Goal: Information Seeking & Learning: Understand process/instructions

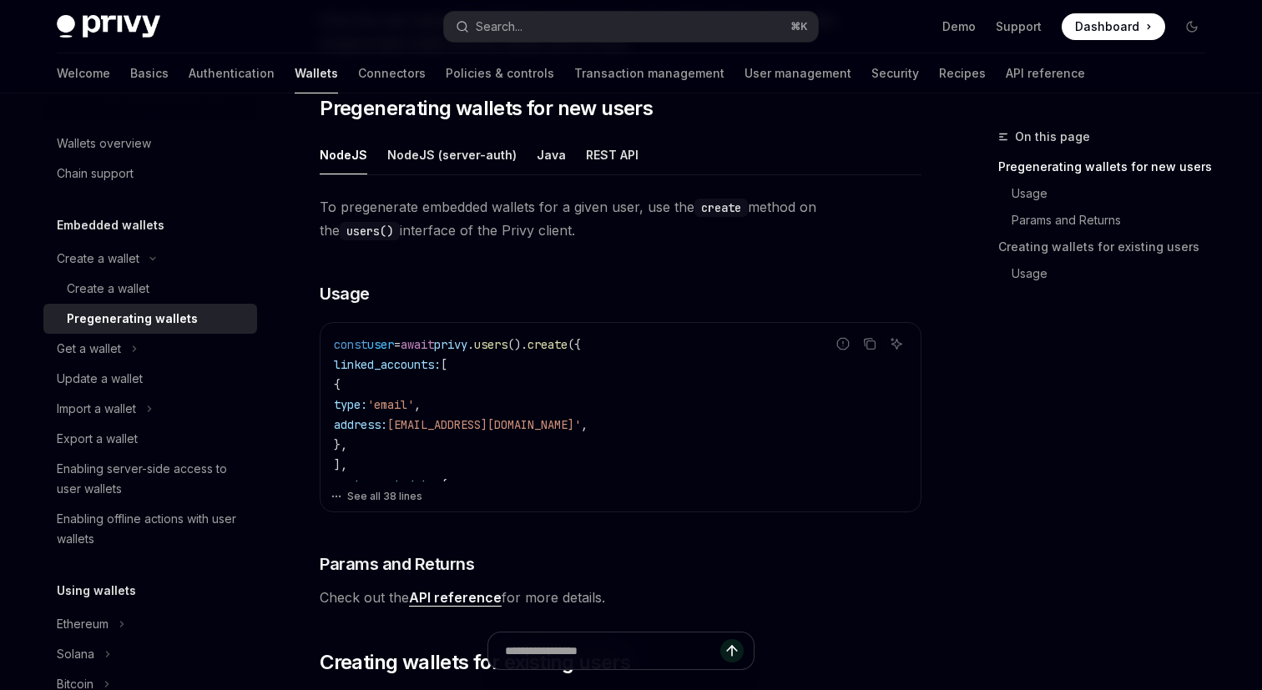
scroll to position [318, 0]
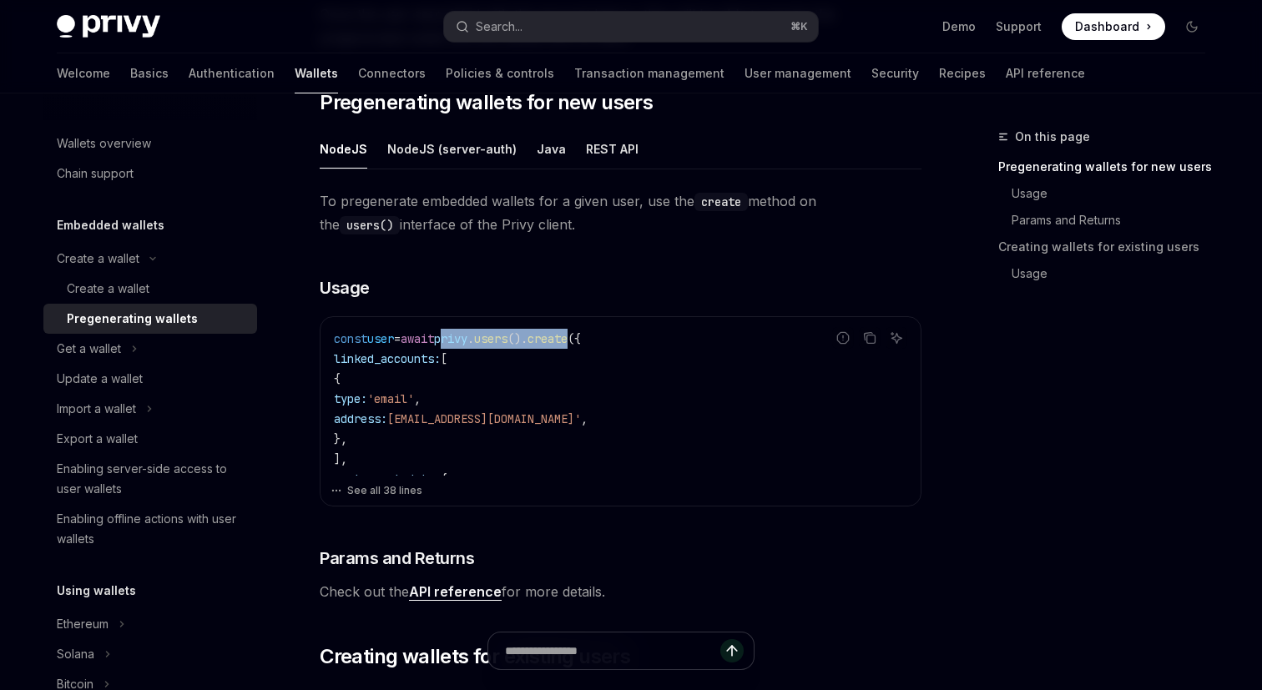
drag, startPoint x: 469, startPoint y: 343, endPoint x: 608, endPoint y: 342, distance: 138.6
click at [581, 342] on span "const user = await privy . users (). create ({" at bounding box center [457, 338] width 247 height 15
copy span "privy . users (). create"
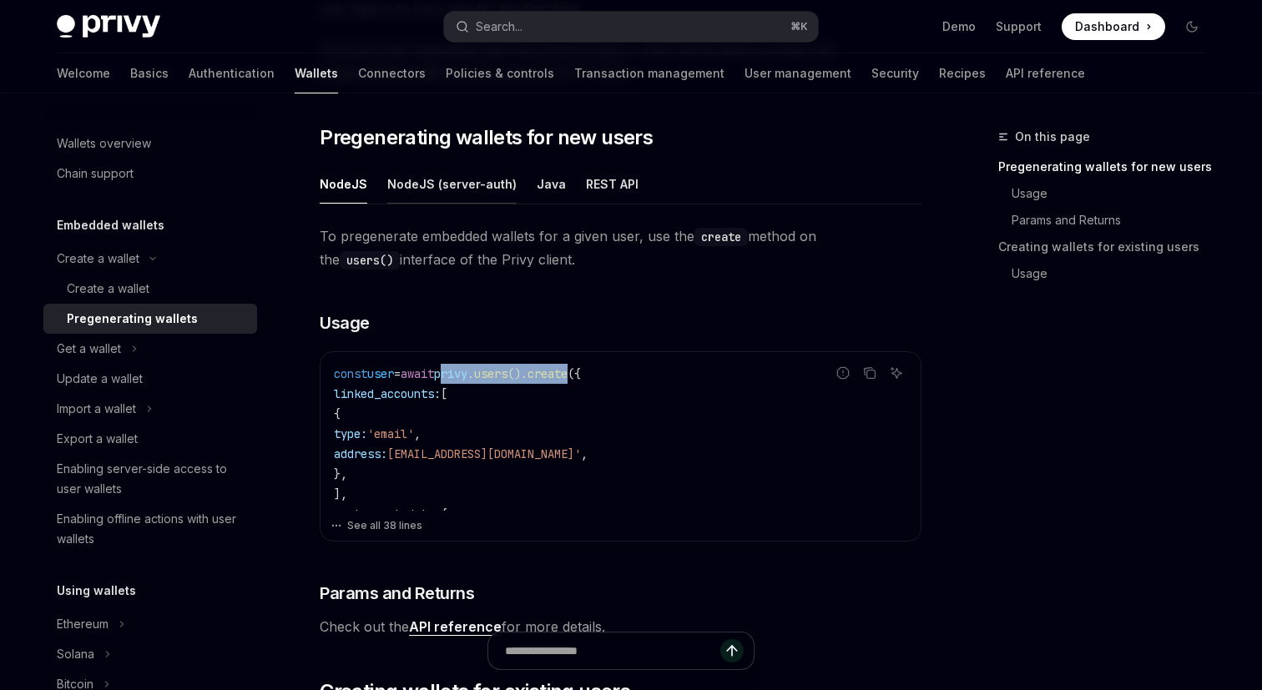
click at [426, 194] on button "NodeJS (server-auth)" at bounding box center [451, 183] width 129 height 39
type textarea "*"
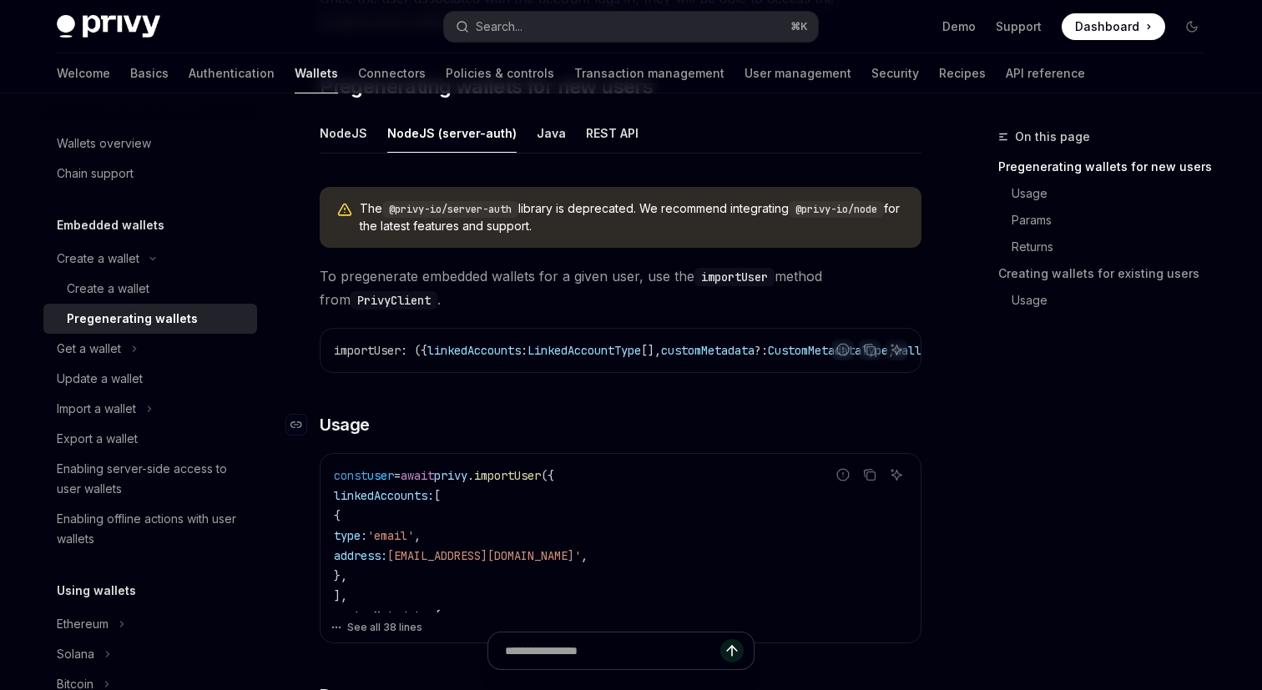
scroll to position [344, 0]
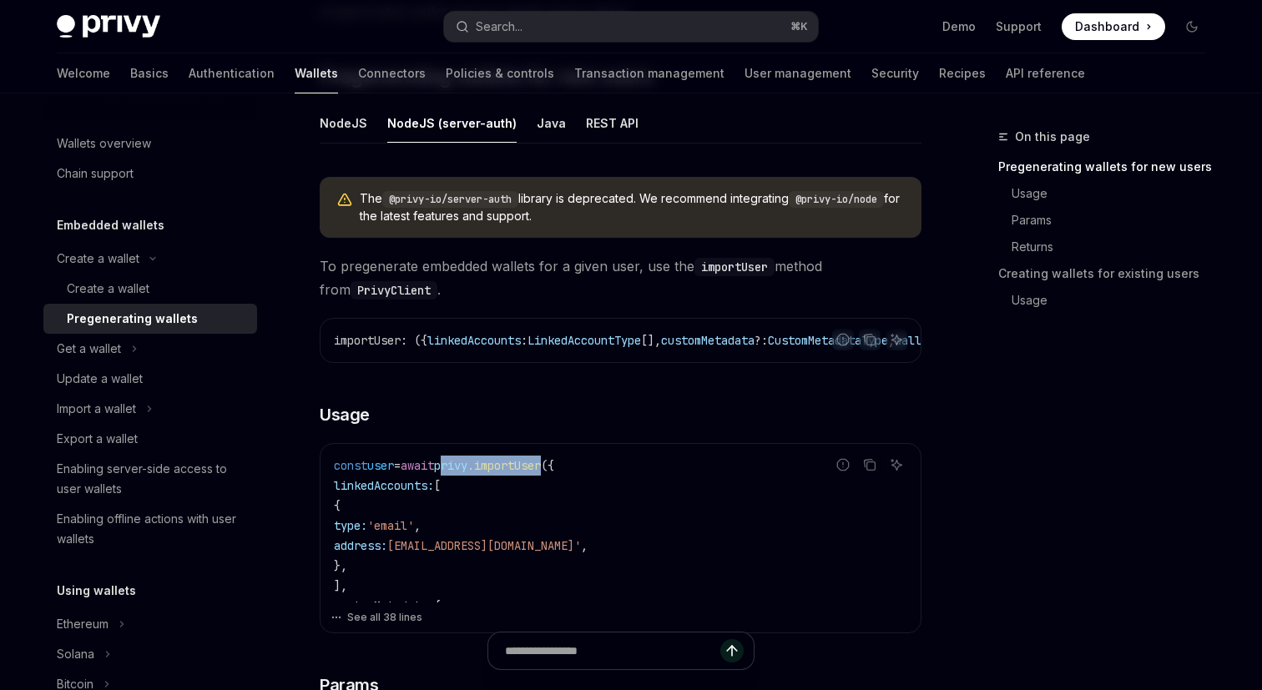
drag, startPoint x: 467, startPoint y: 473, endPoint x: 578, endPoint y: 472, distance: 111.0
click at [554, 473] on span "const user = await privy . importUser ({" at bounding box center [444, 465] width 220 height 15
copy span "privy . importUser"
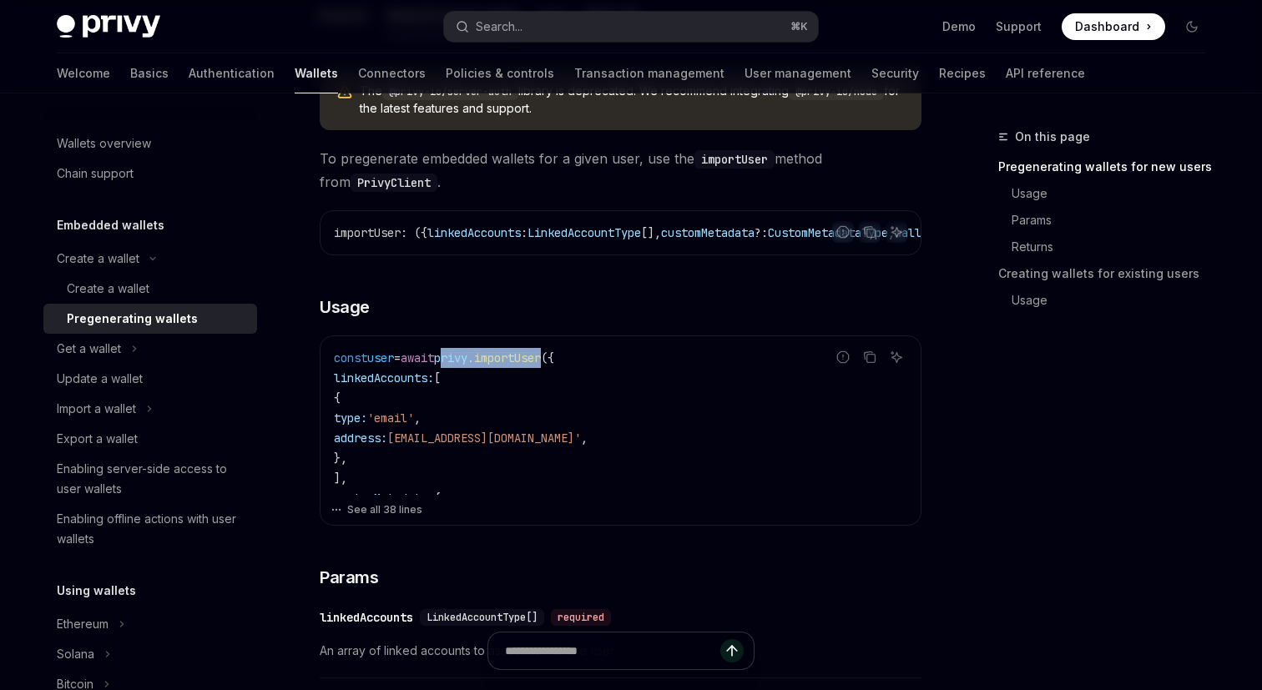
scroll to position [453, 0]
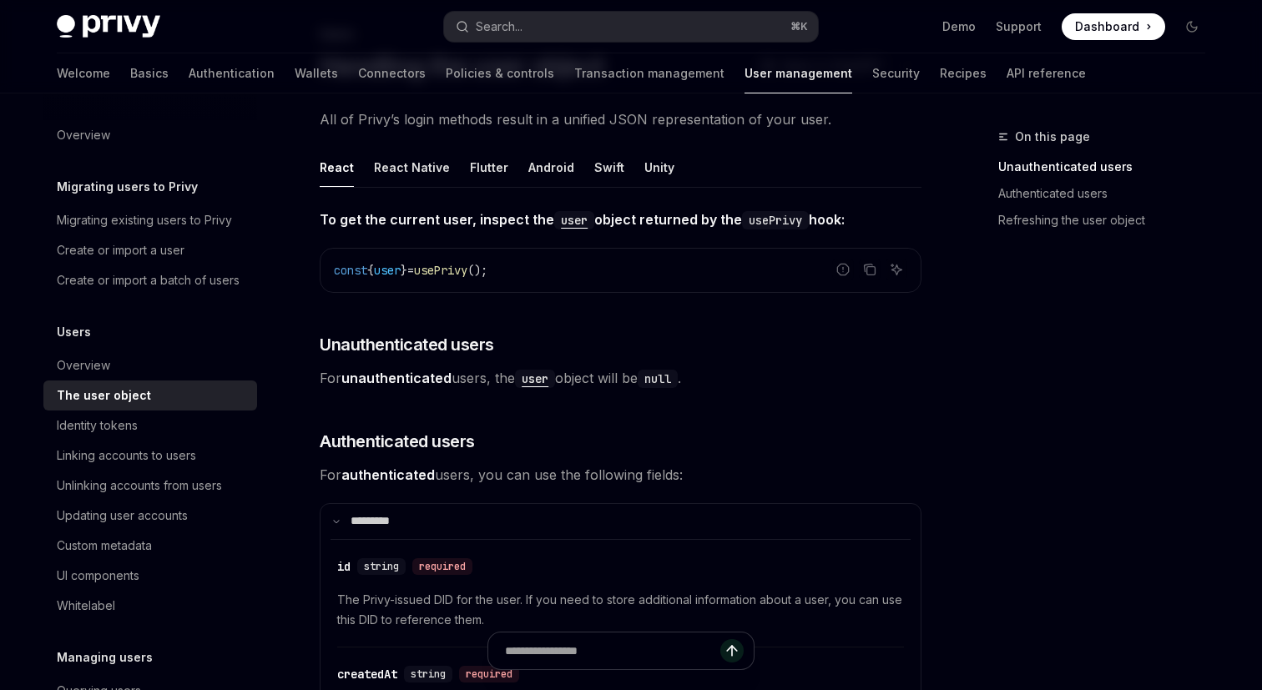
scroll to position [962, 0]
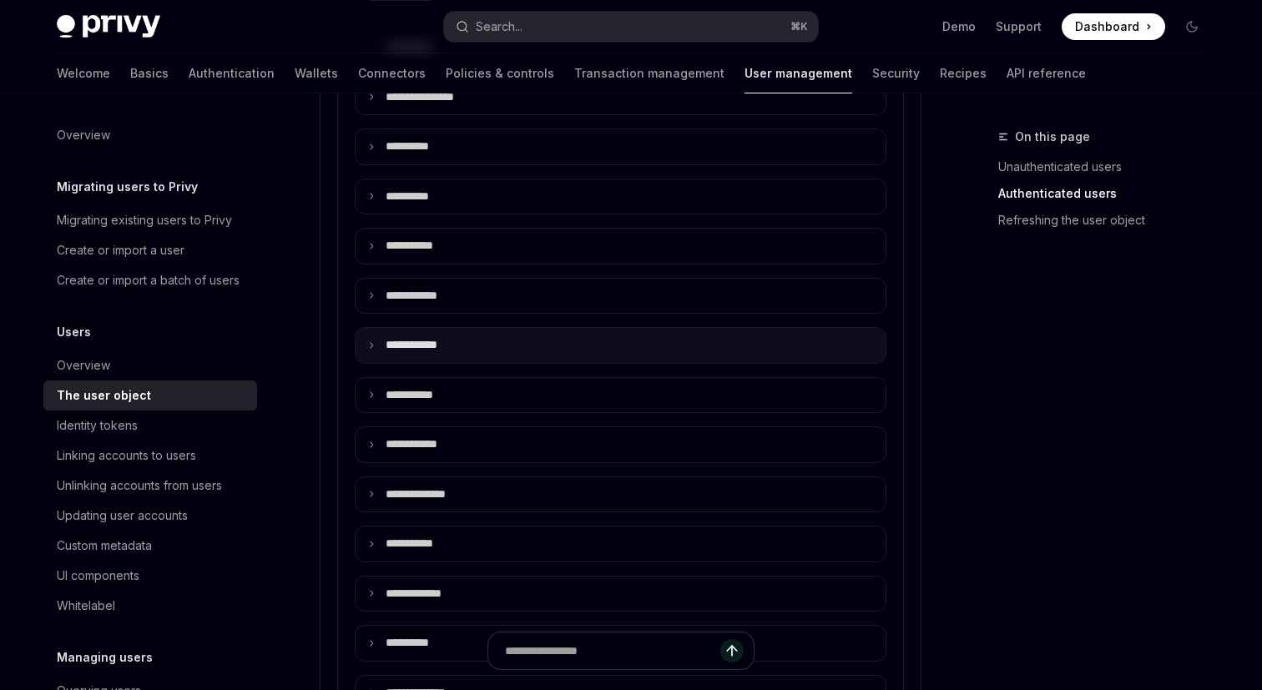
click at [434, 351] on p "**** *******" at bounding box center [424, 345] width 77 height 15
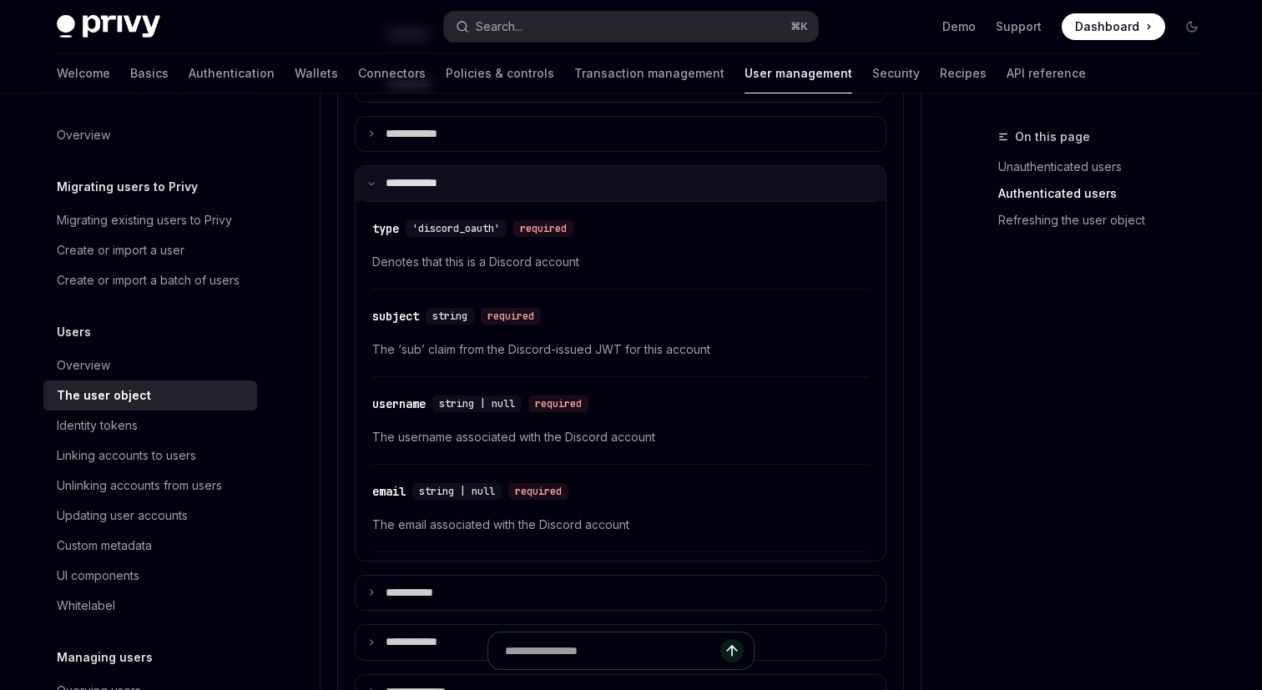
scroll to position [1138, 0]
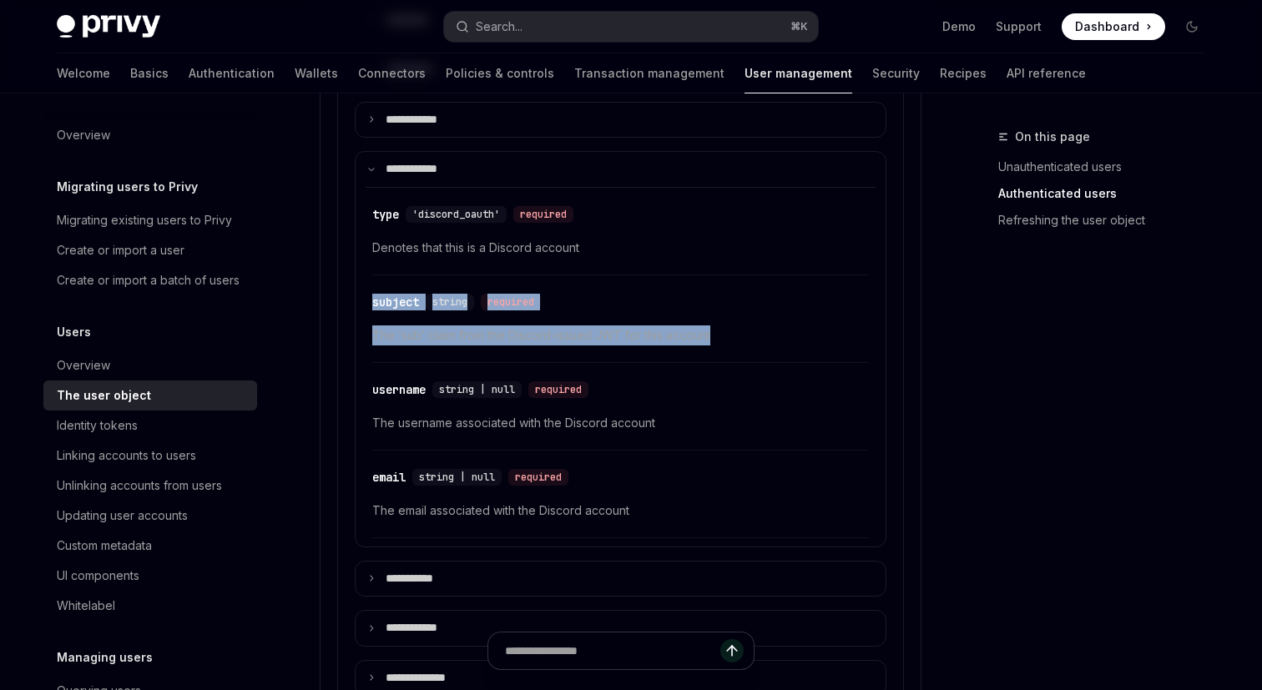
drag, startPoint x: 722, startPoint y: 334, endPoint x: 341, endPoint y: 296, distance: 382.5
click at [341, 296] on details "**********" at bounding box center [620, 460] width 567 height 1312
click at [385, 339] on span "The ‘sub’ claim from the Discord-issued JWT for this account" at bounding box center [620, 336] width 497 height 20
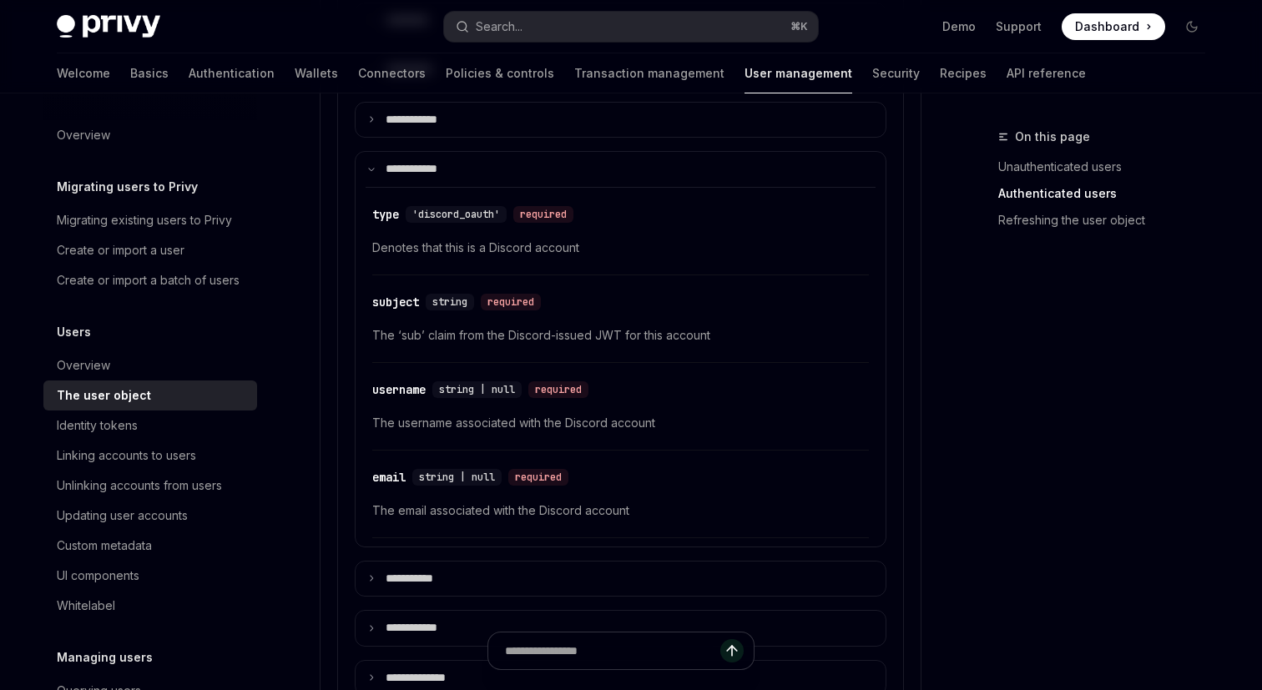
click at [385, 339] on span "The ‘sub’ claim from the Discord-issued JWT for this account" at bounding box center [620, 336] width 497 height 20
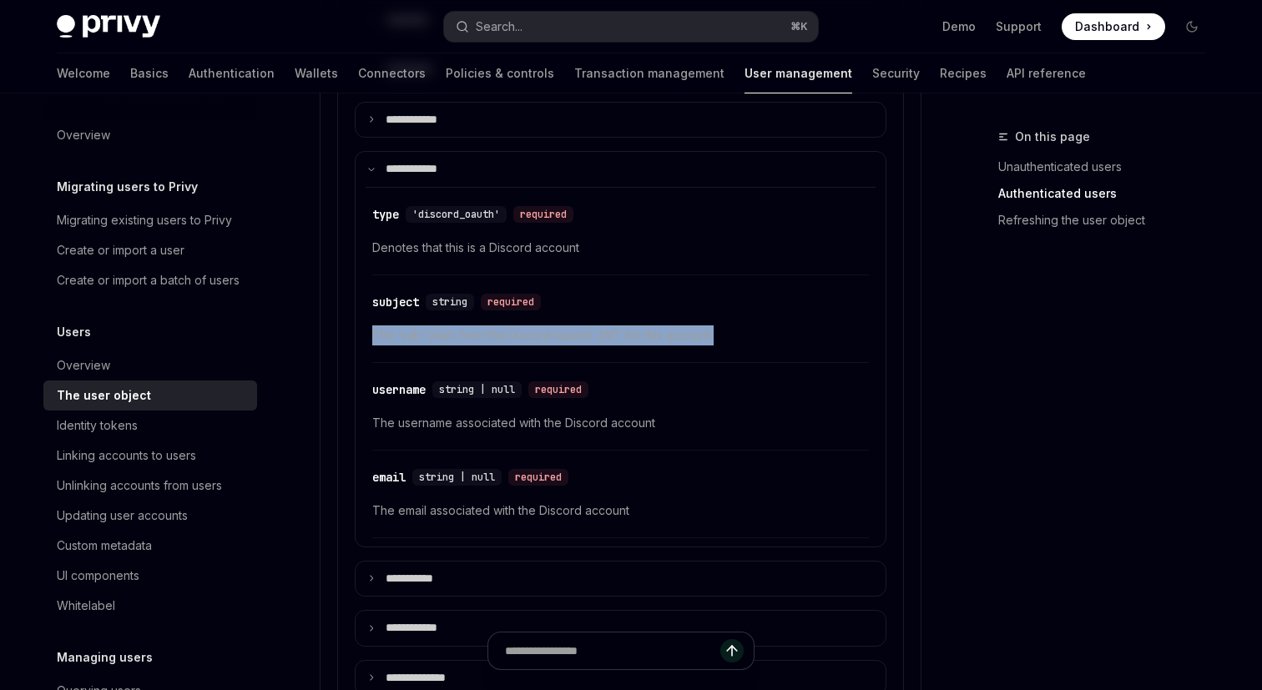
click at [385, 339] on span "The ‘sub’ claim from the Discord-issued JWT for this account" at bounding box center [620, 336] width 497 height 20
click at [387, 301] on div "subject" at bounding box center [395, 302] width 47 height 17
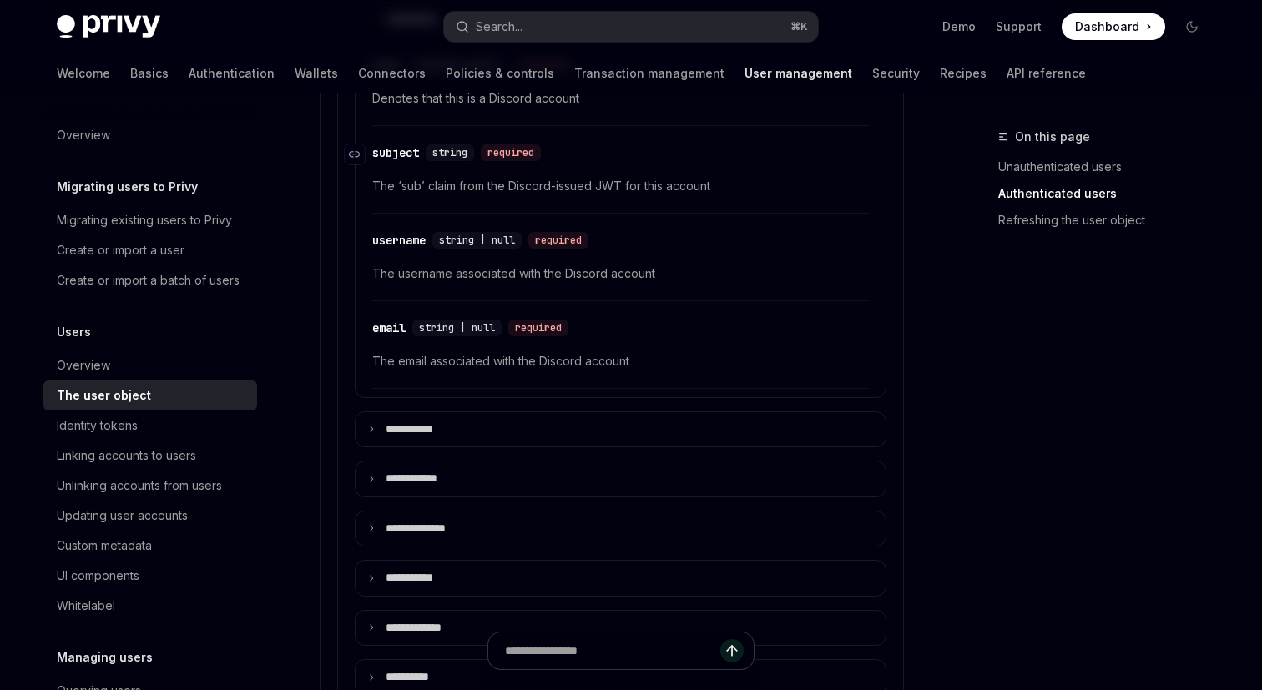
click at [387, 310] on div "​ email string | null required The email associated with the Discord account" at bounding box center [620, 349] width 497 height 79
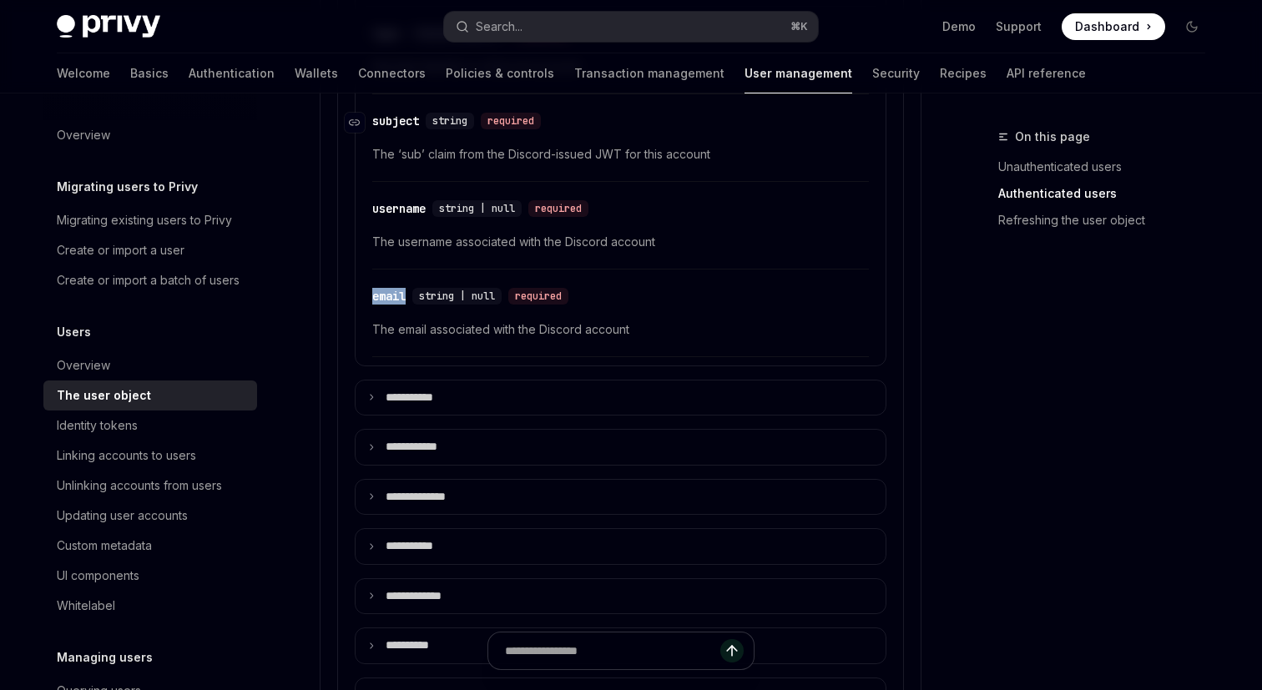
scroll to position [1319, 0]
click at [401, 333] on span "The email associated with the Discord account" at bounding box center [620, 330] width 497 height 20
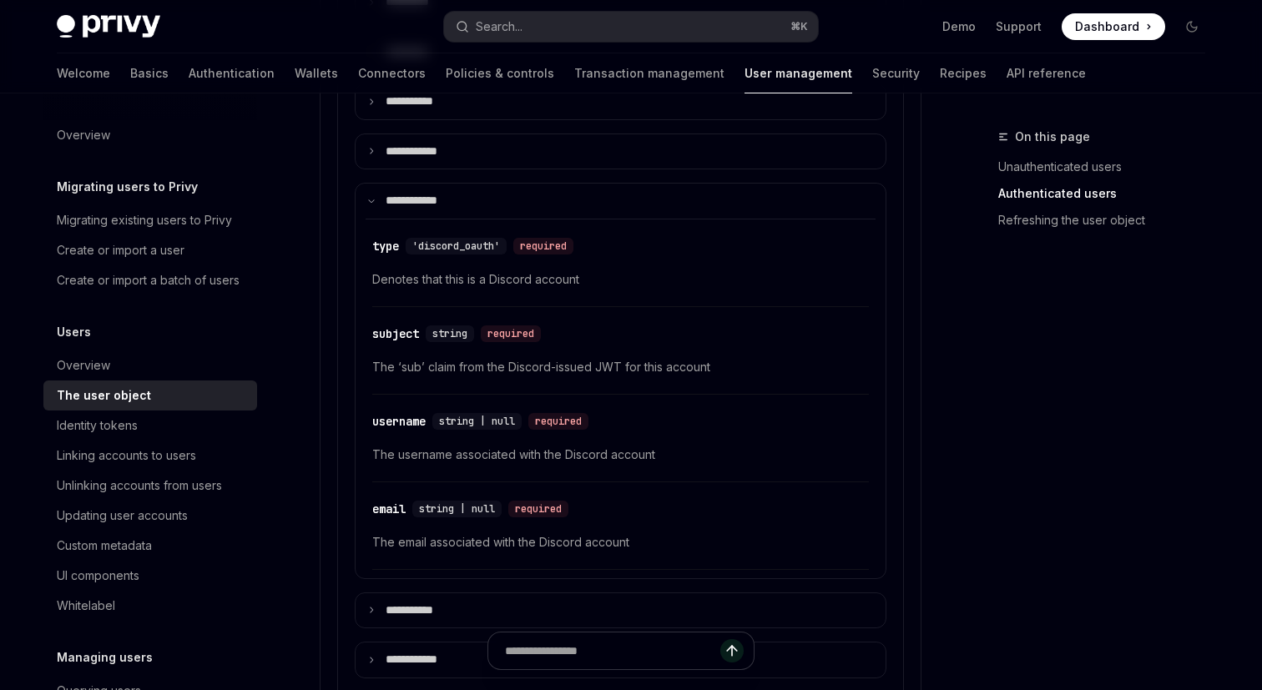
scroll to position [1108, 0]
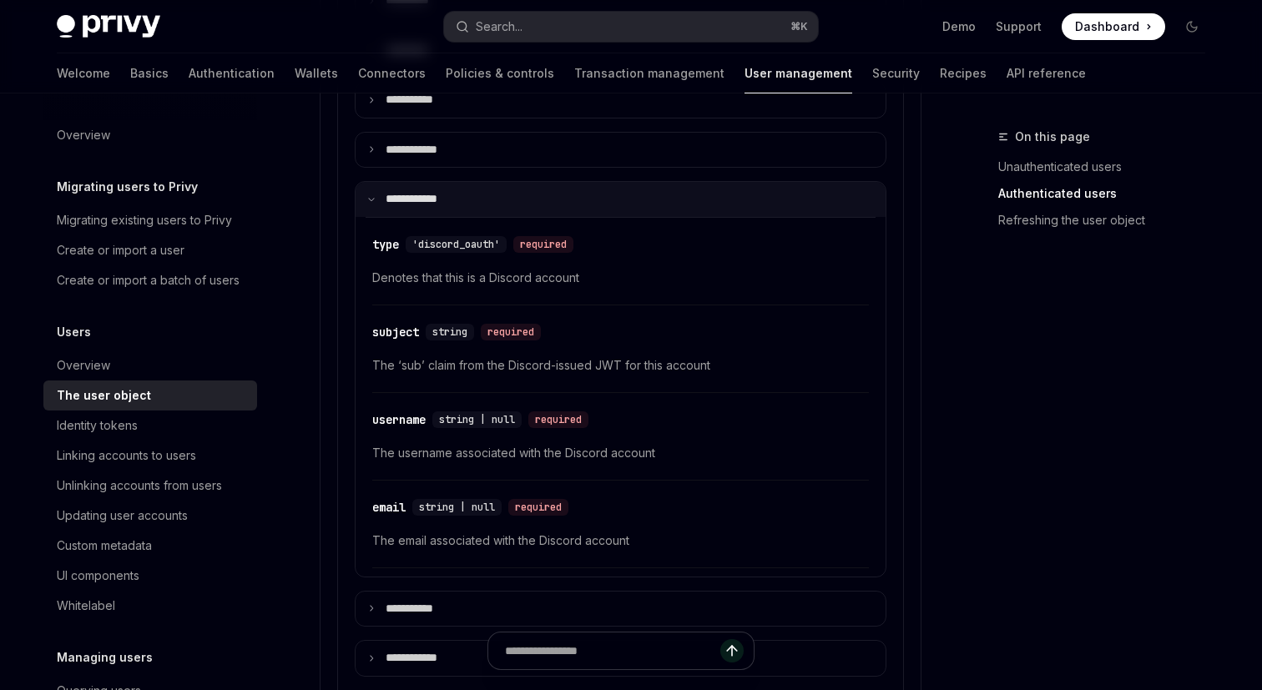
click at [392, 205] on p "**** *******" at bounding box center [421, 199] width 71 height 15
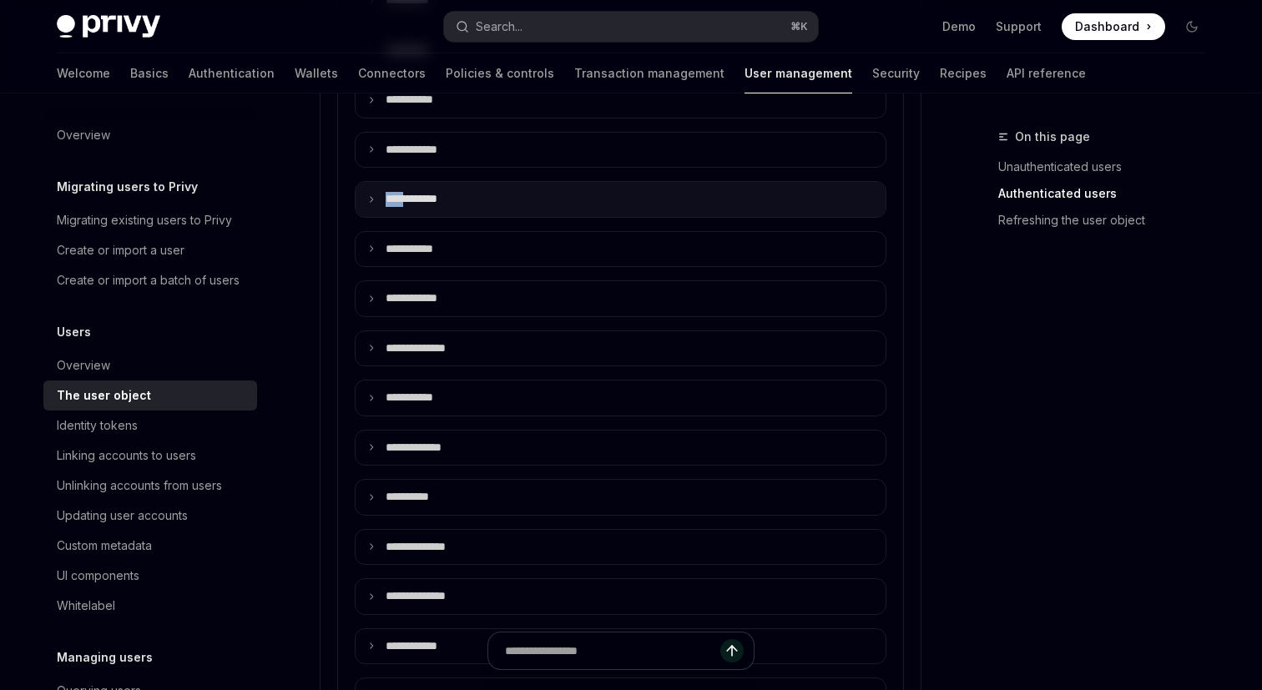
click at [392, 205] on p "**** *******" at bounding box center [424, 199] width 77 height 15
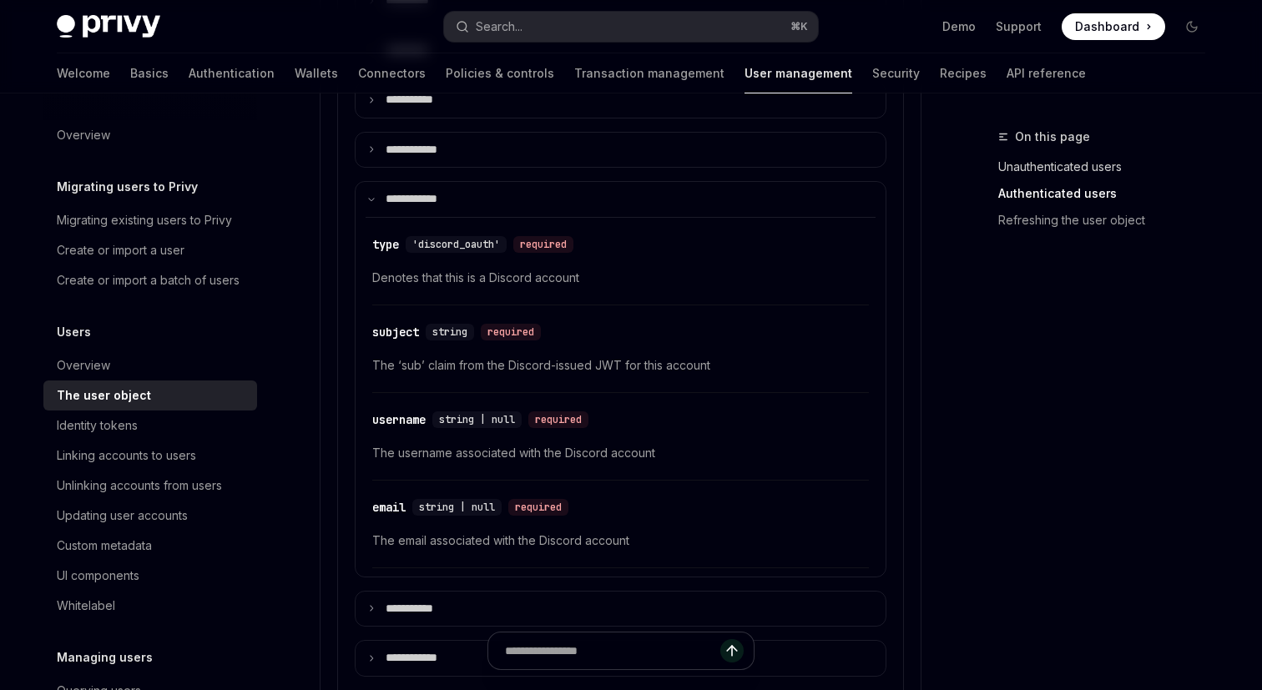
click at [1024, 164] on link "Unauthenticated users" at bounding box center [1108, 167] width 220 height 27
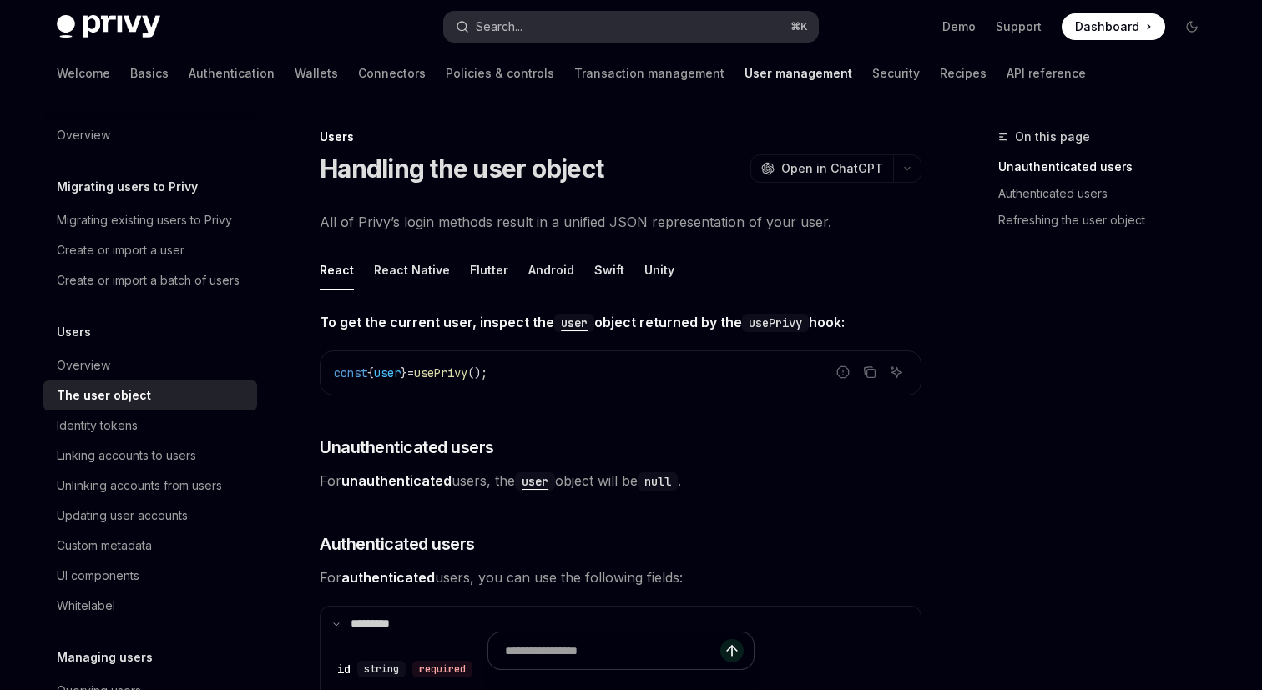
click at [512, 30] on div "Search..." at bounding box center [499, 27] width 47 height 20
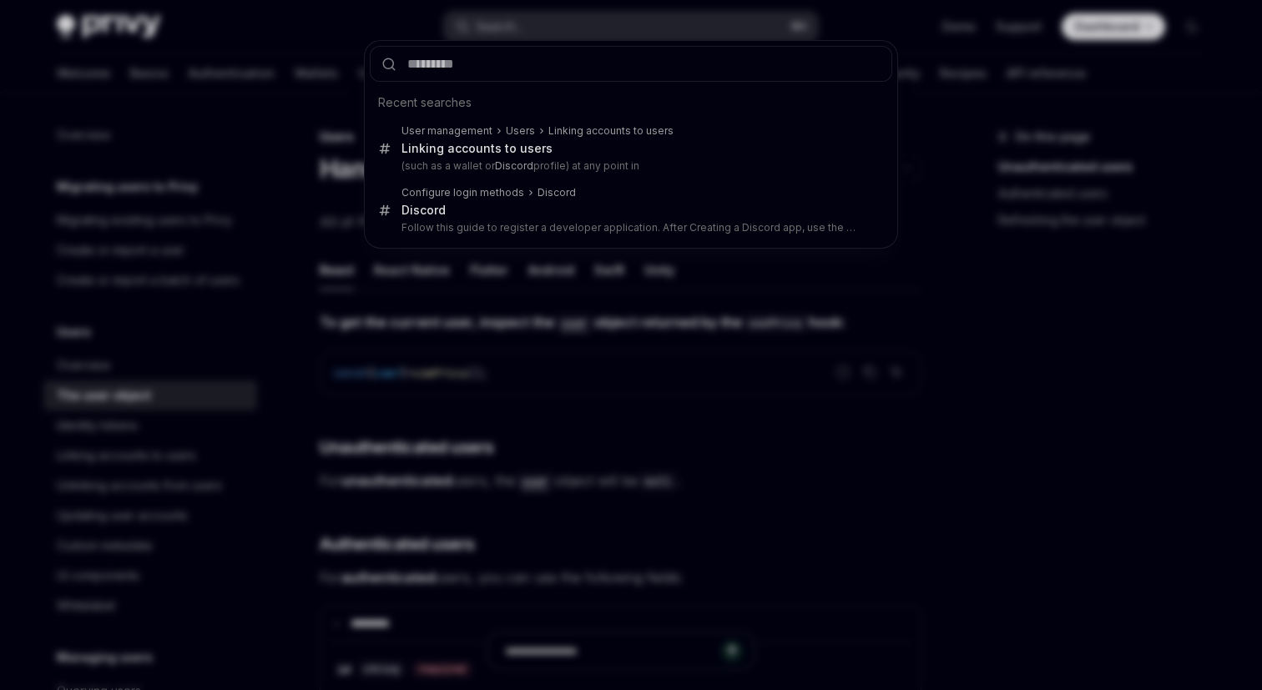
type input "*"
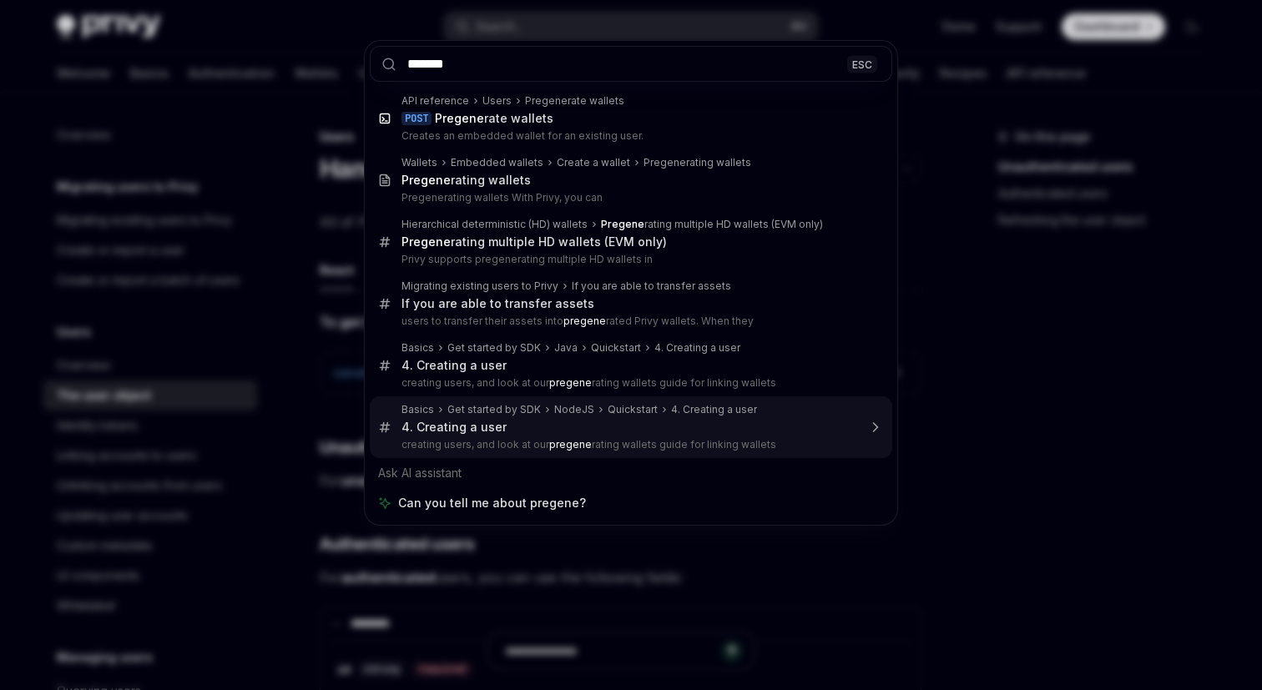
type input "********"
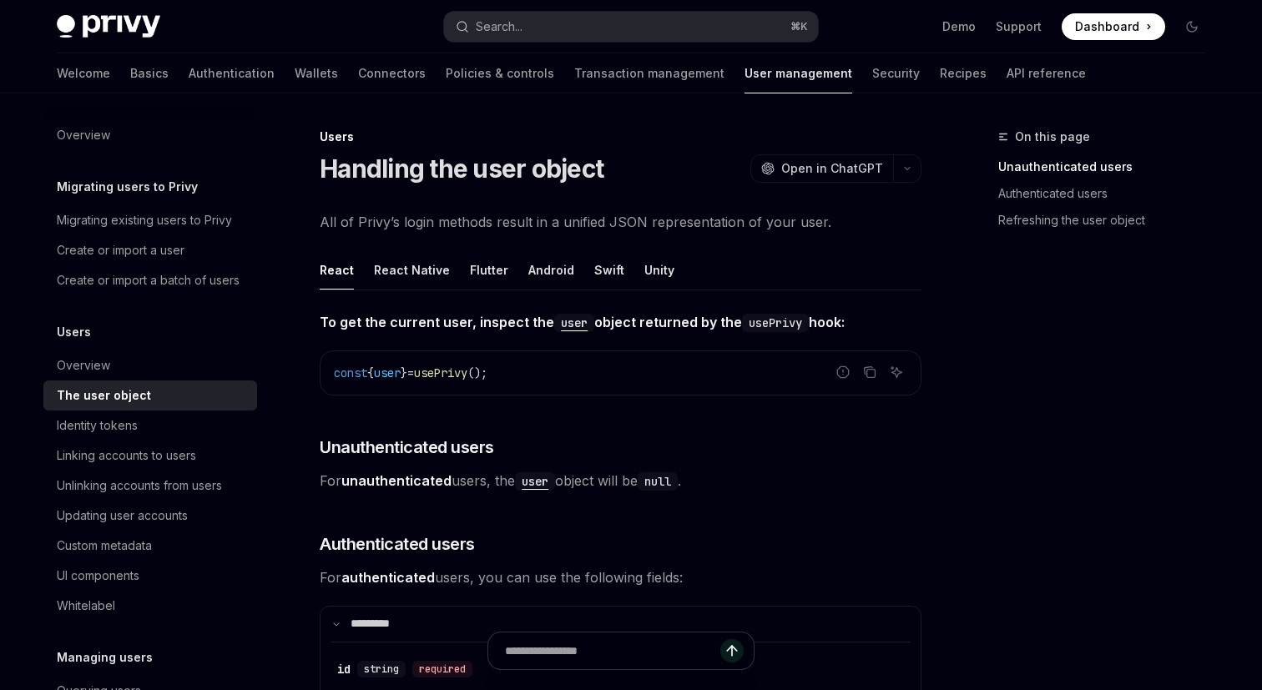
type textarea "*"
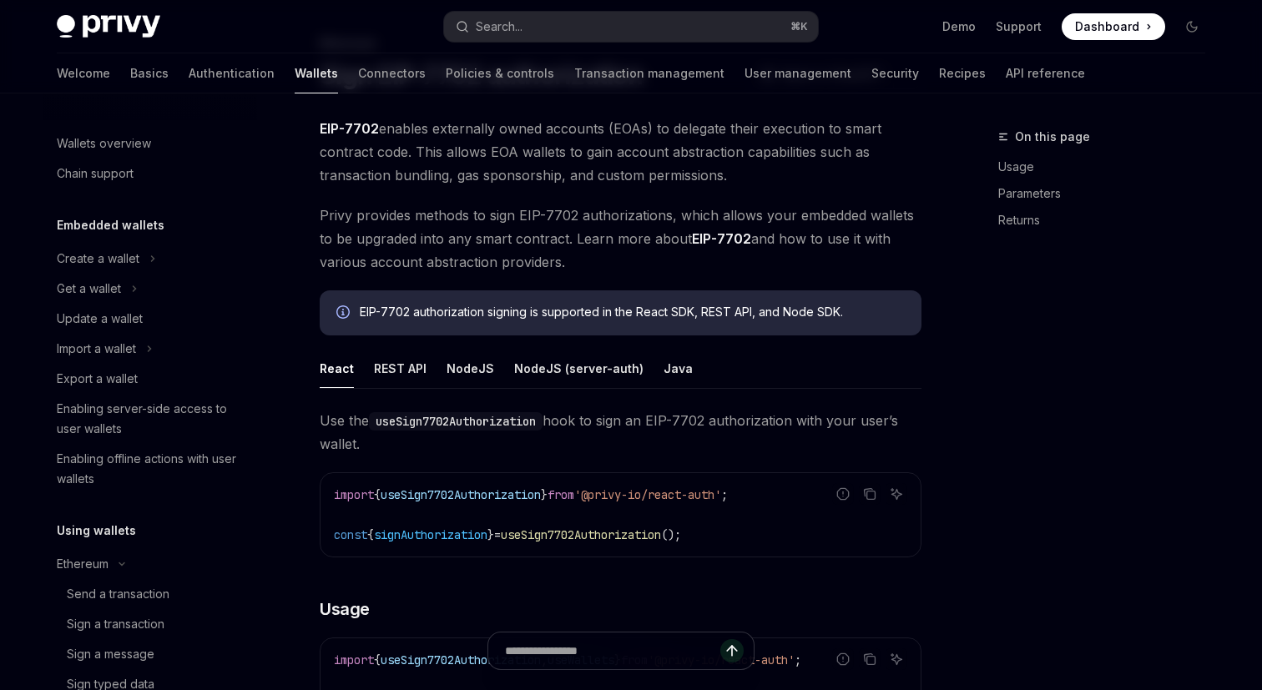
scroll to position [352, 0]
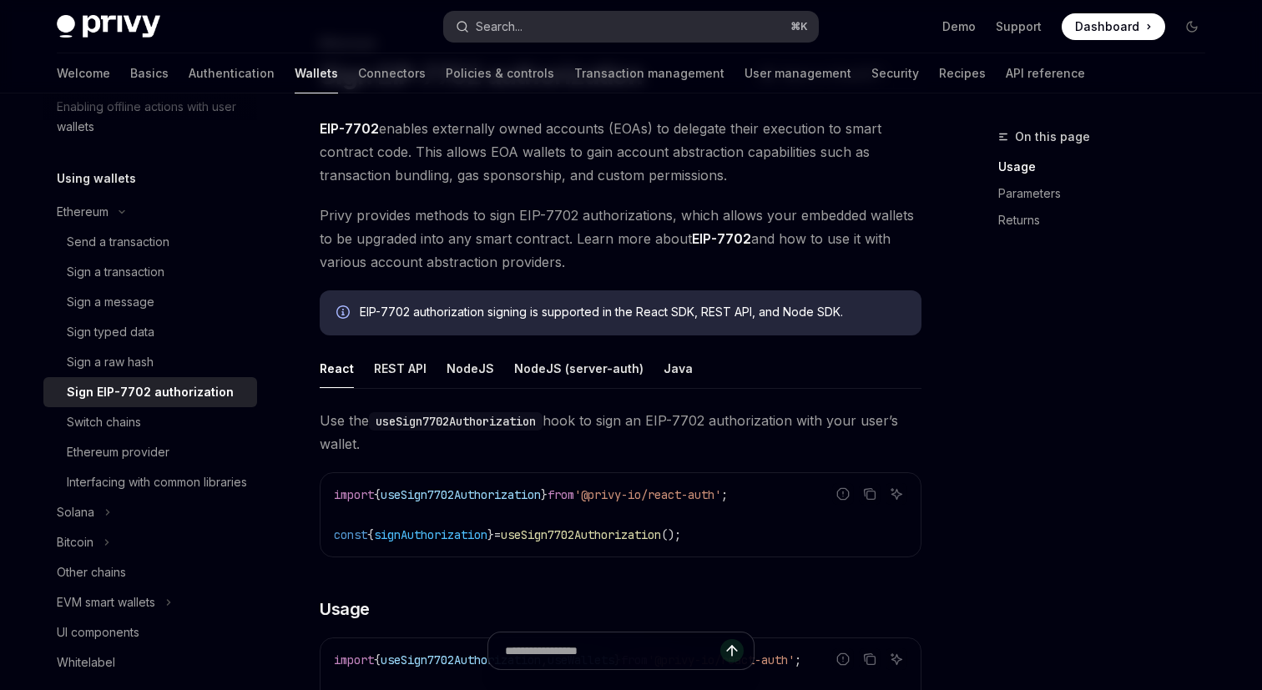
click at [538, 23] on button "Search... ⌘ K" at bounding box center [631, 27] width 374 height 30
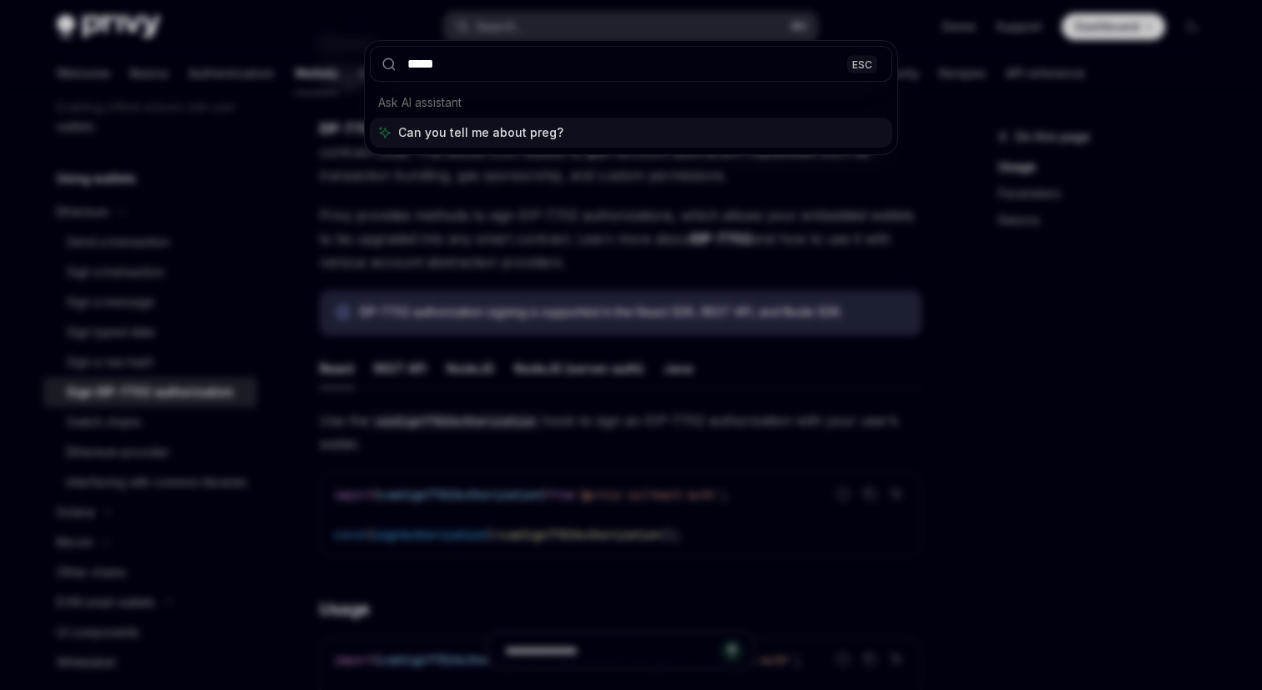
type input "******"
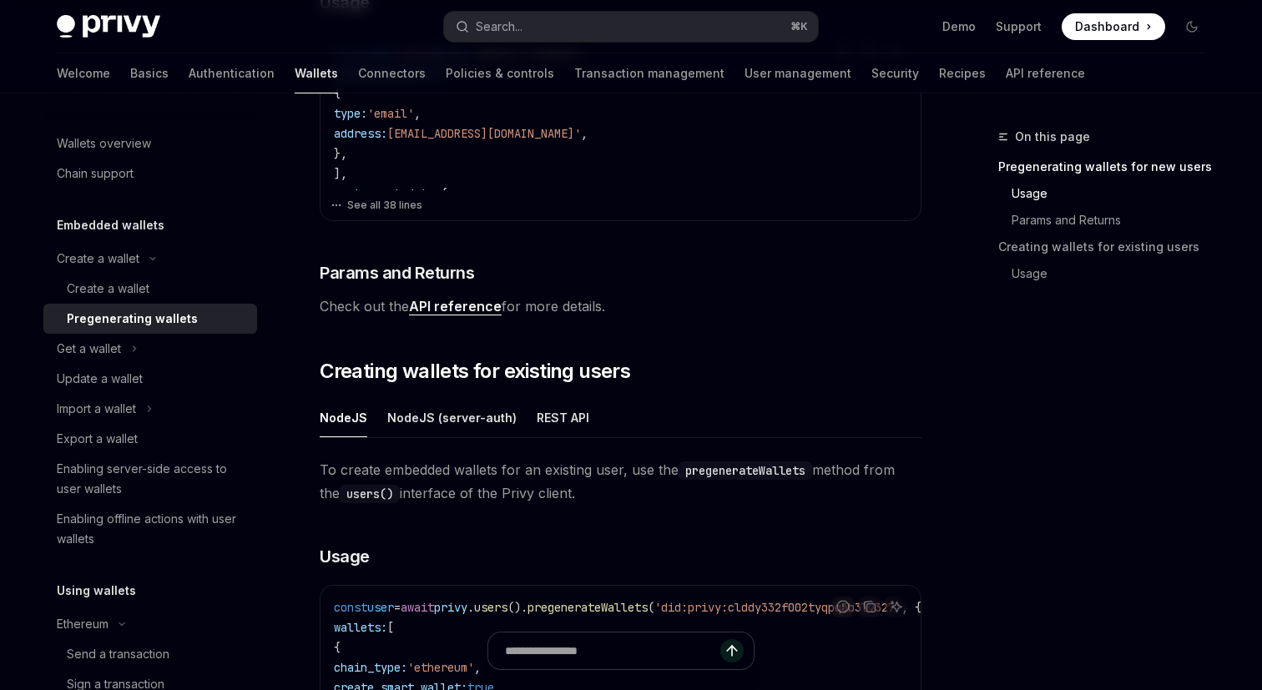
scroll to position [598, 0]
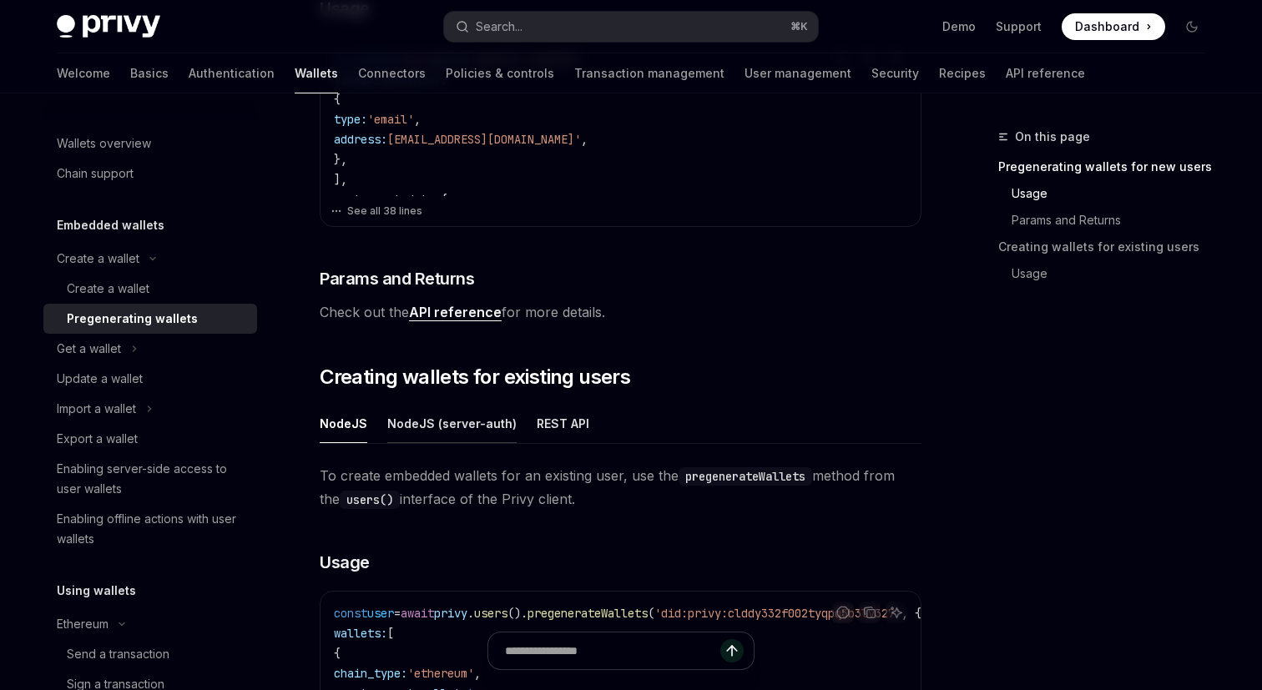
click at [463, 424] on button "NodeJS (server-auth)" at bounding box center [451, 423] width 129 height 39
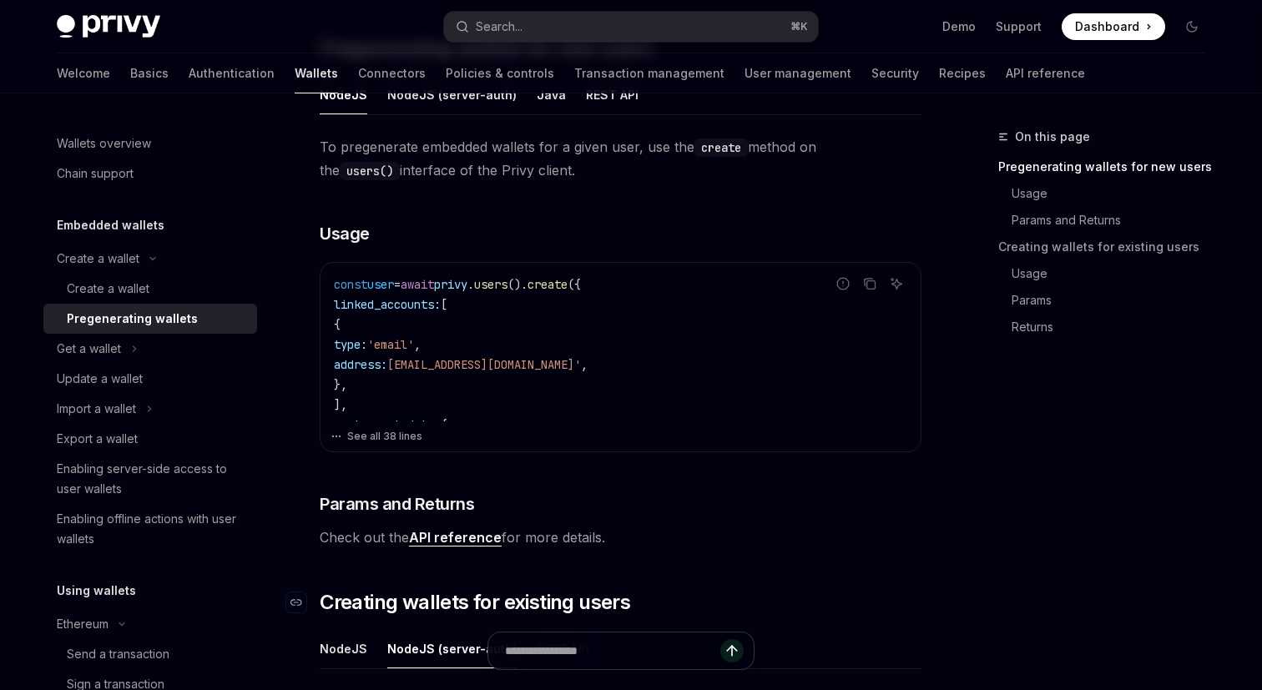
scroll to position [369, 0]
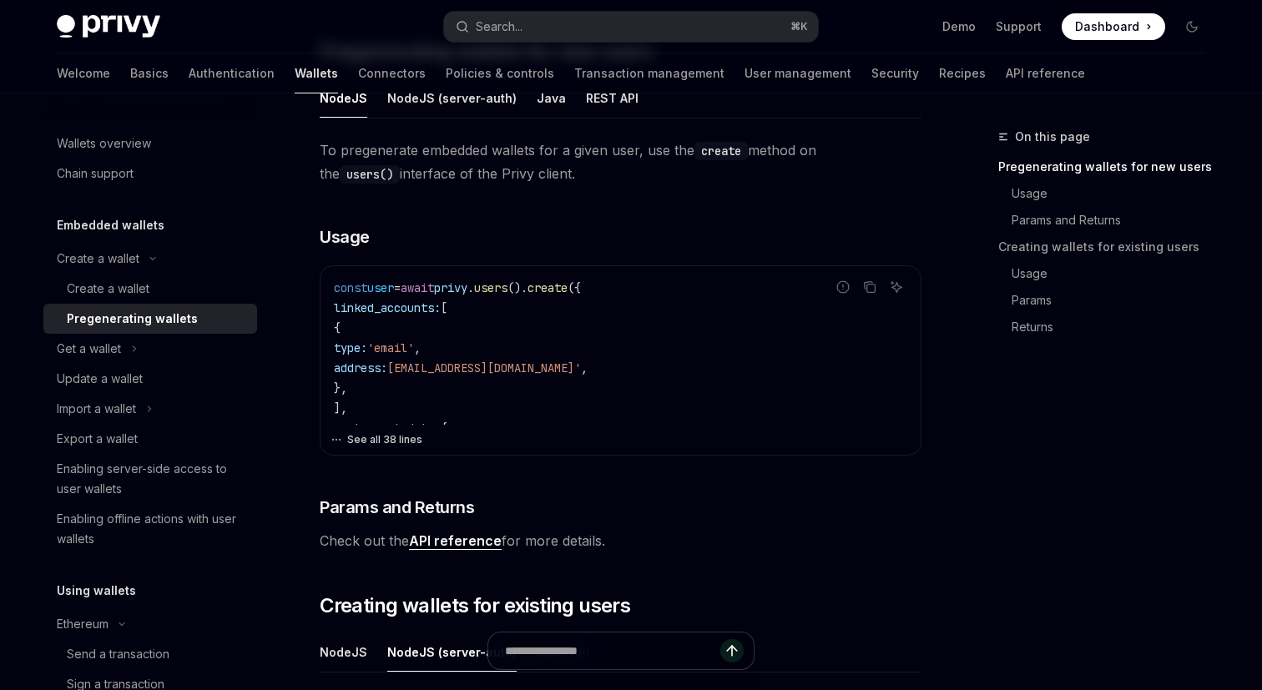
click at [404, 432] on button "See all 38 lines" at bounding box center [621, 439] width 580 height 23
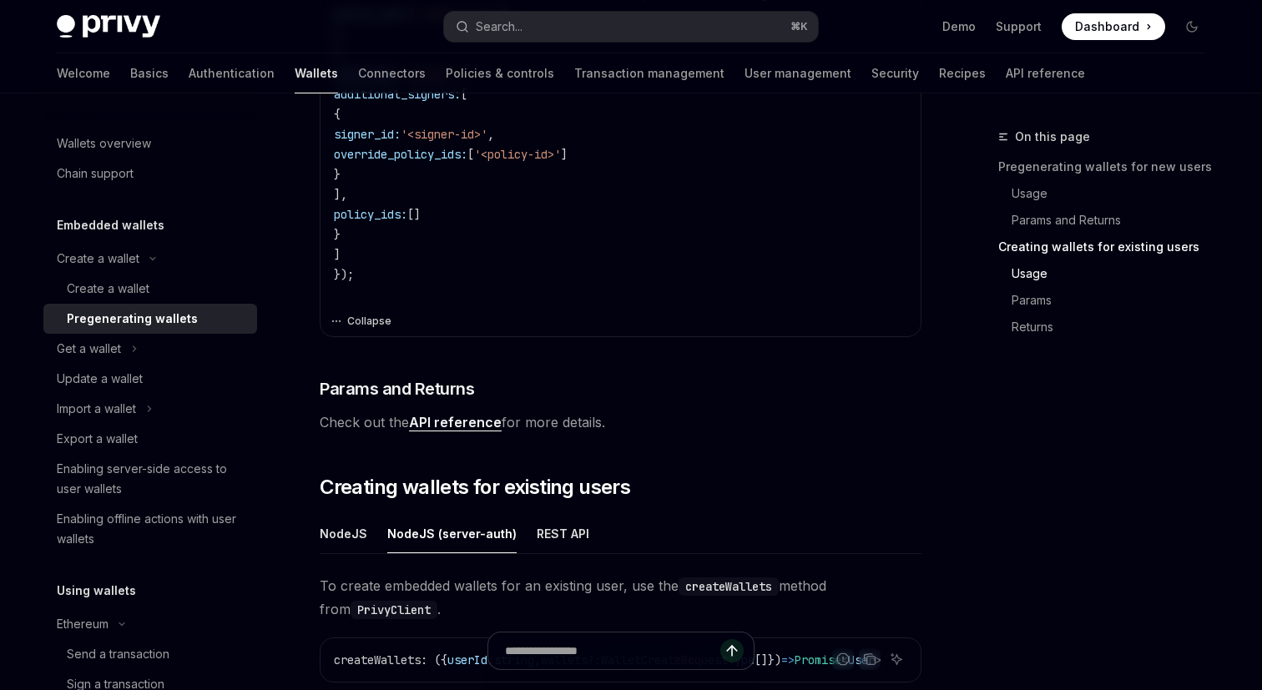
scroll to position [1142, 0]
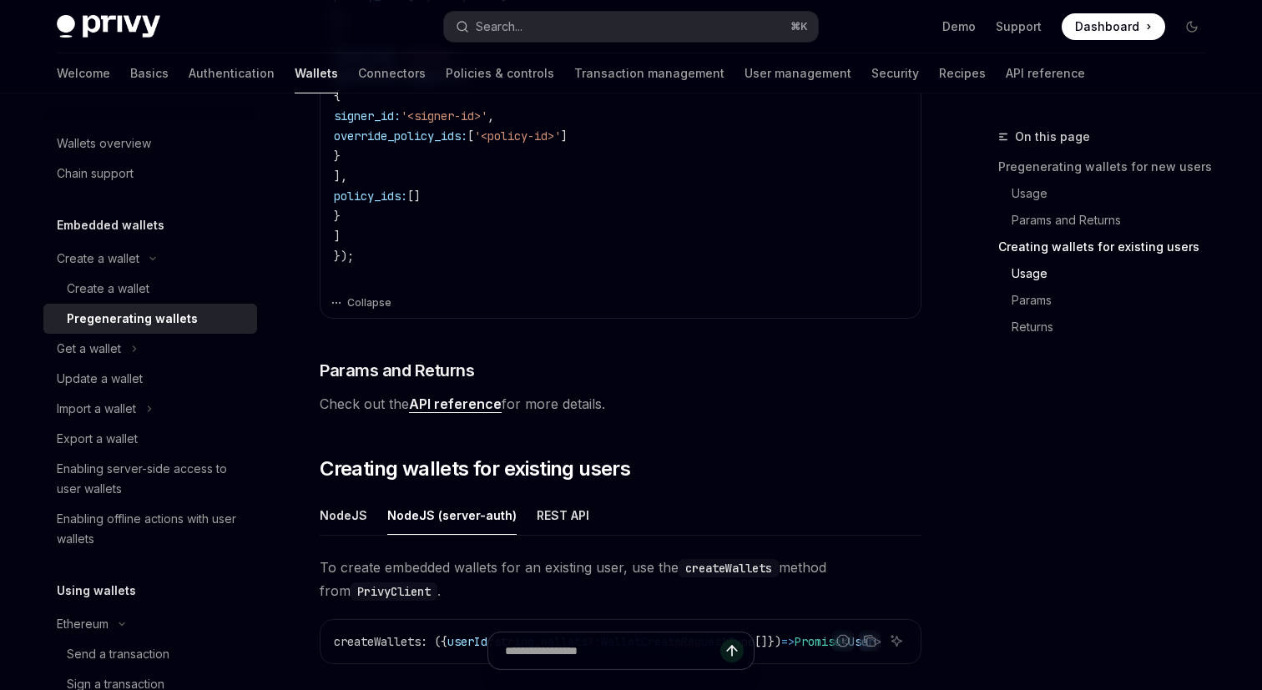
click at [441, 402] on link "API reference" at bounding box center [455, 405] width 93 height 18
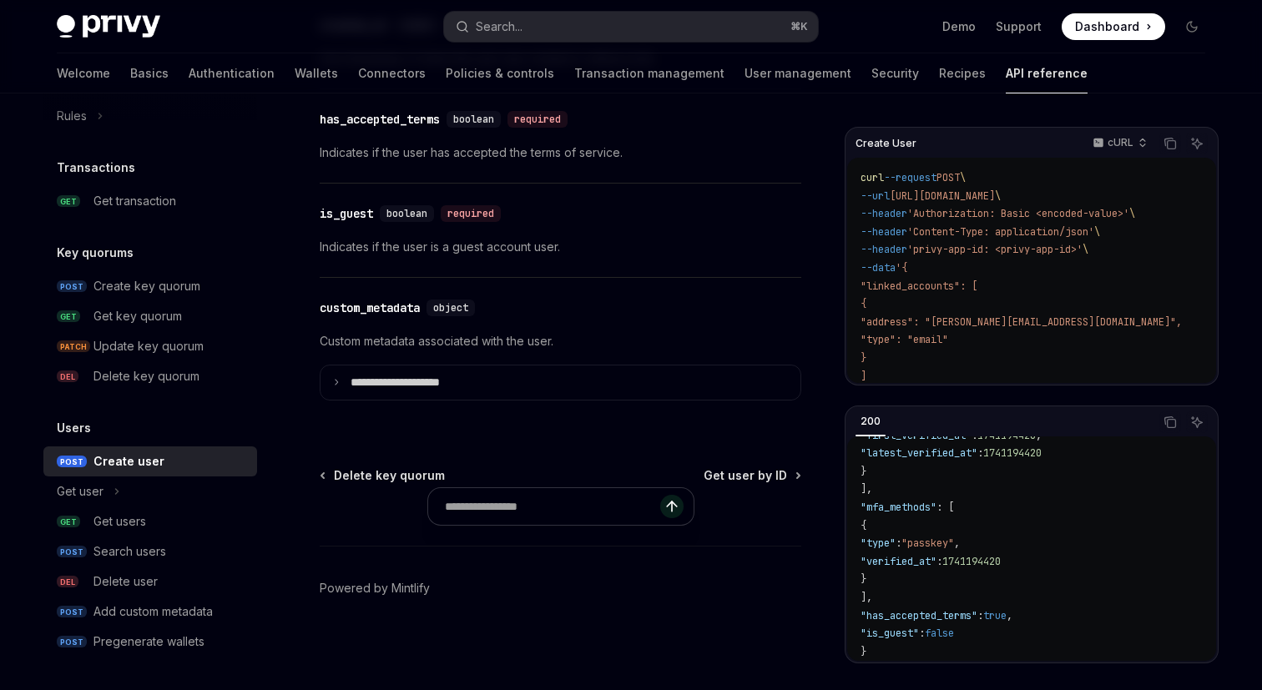
scroll to position [449, 0]
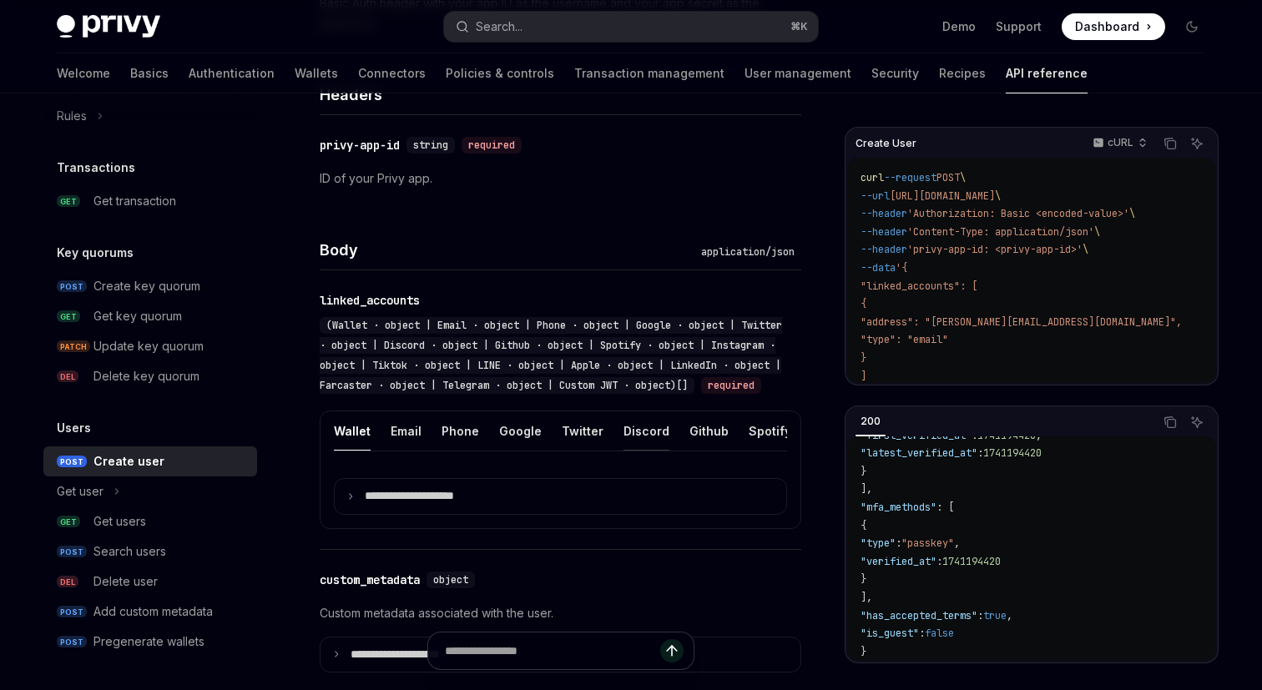
click at [628, 443] on button "Discord" at bounding box center [647, 431] width 46 height 39
type textarea "*"
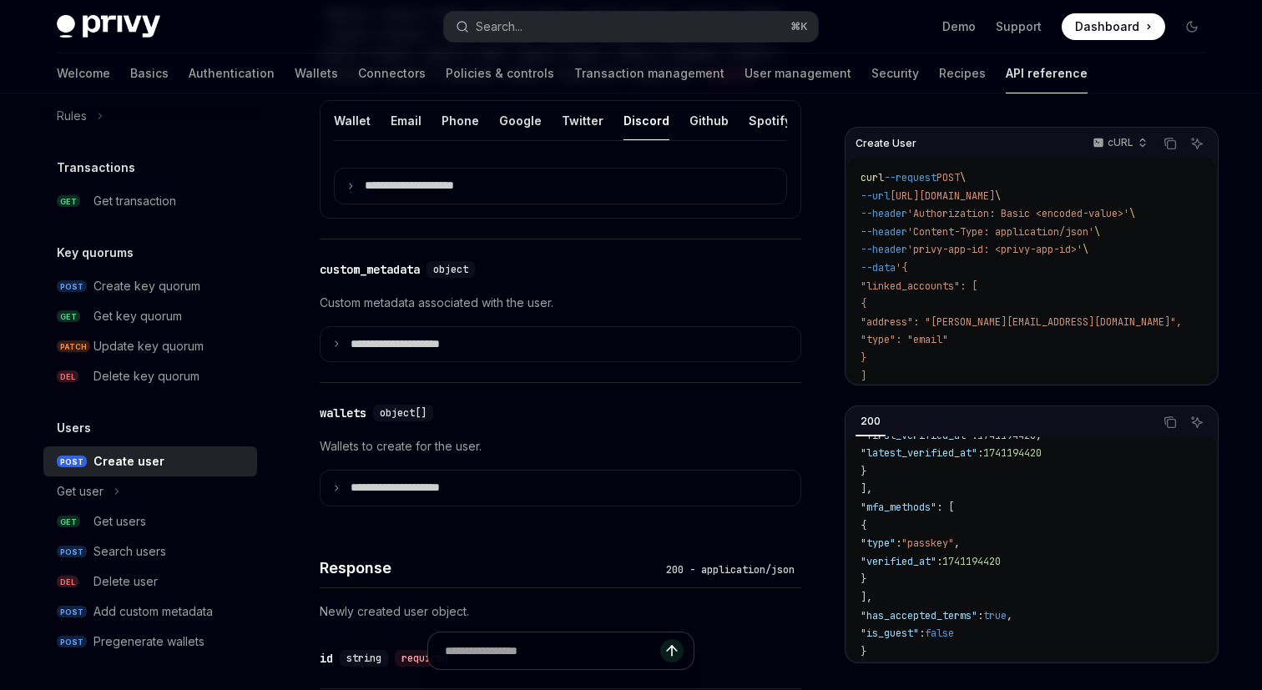
scroll to position [771, 0]
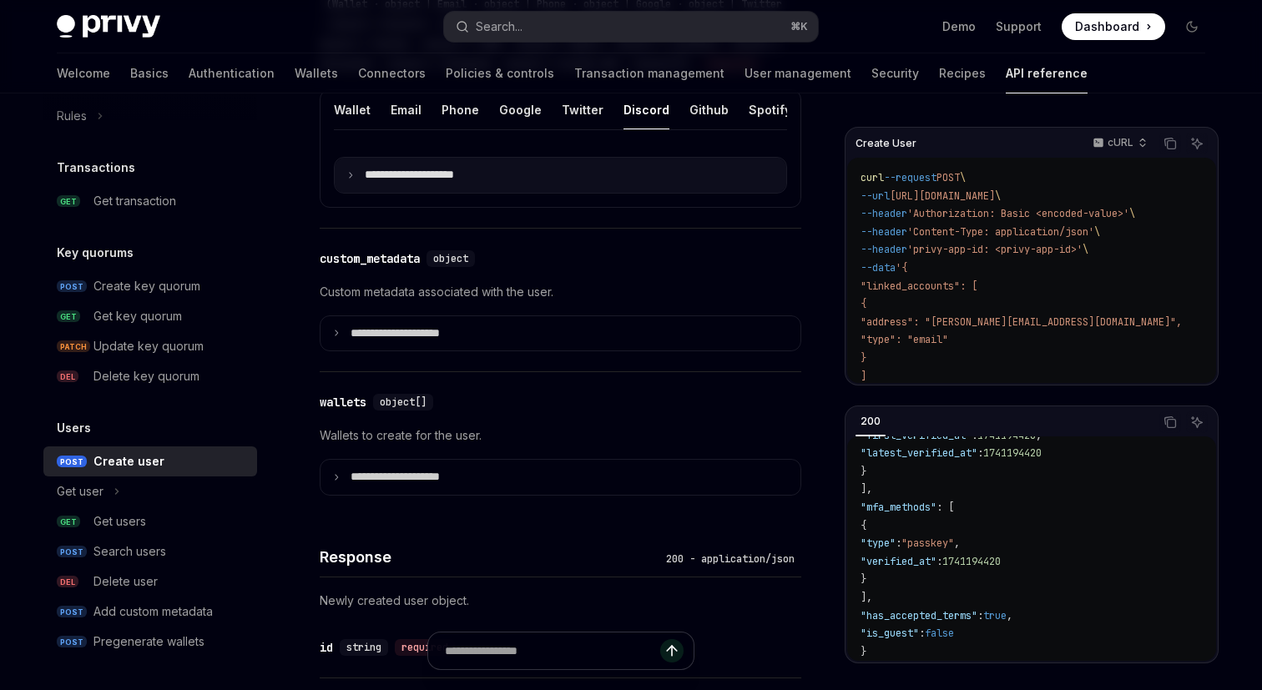
click at [418, 184] on summary "**********" at bounding box center [561, 175] width 452 height 35
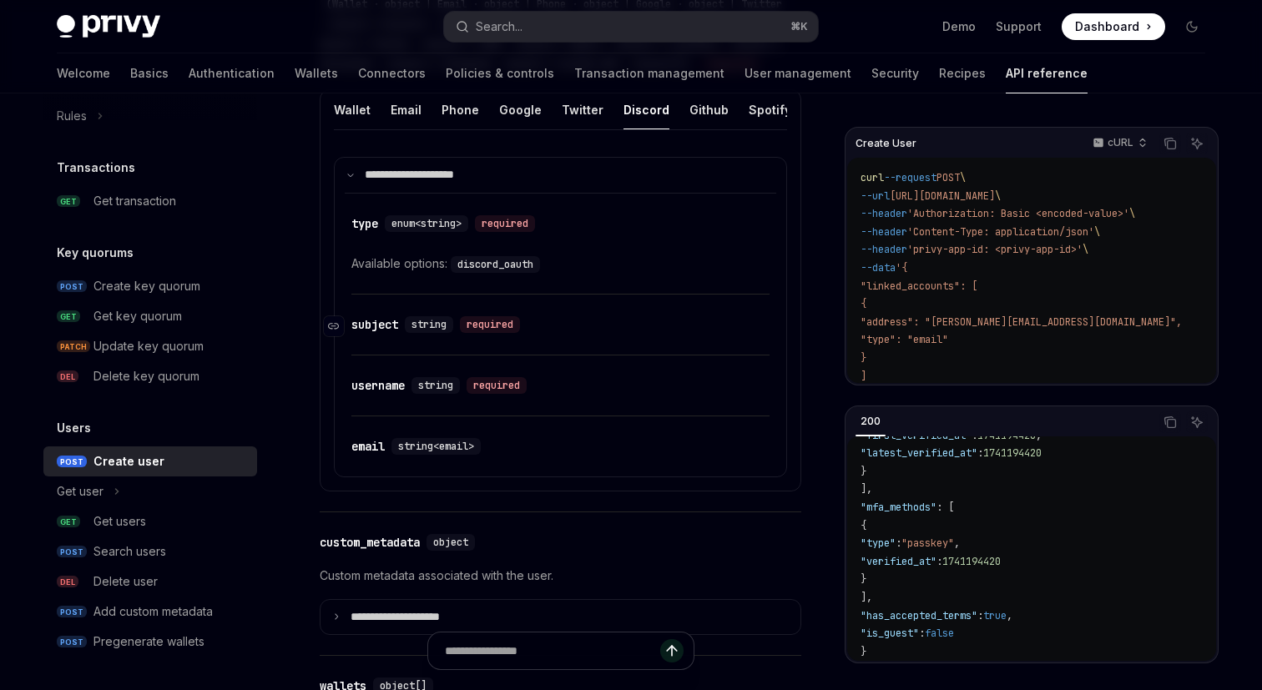
click at [493, 333] on div "required" at bounding box center [490, 324] width 60 height 17
click at [518, 273] on code "discord_oauth" at bounding box center [495, 264] width 89 height 17
copy code "discord_oauth"
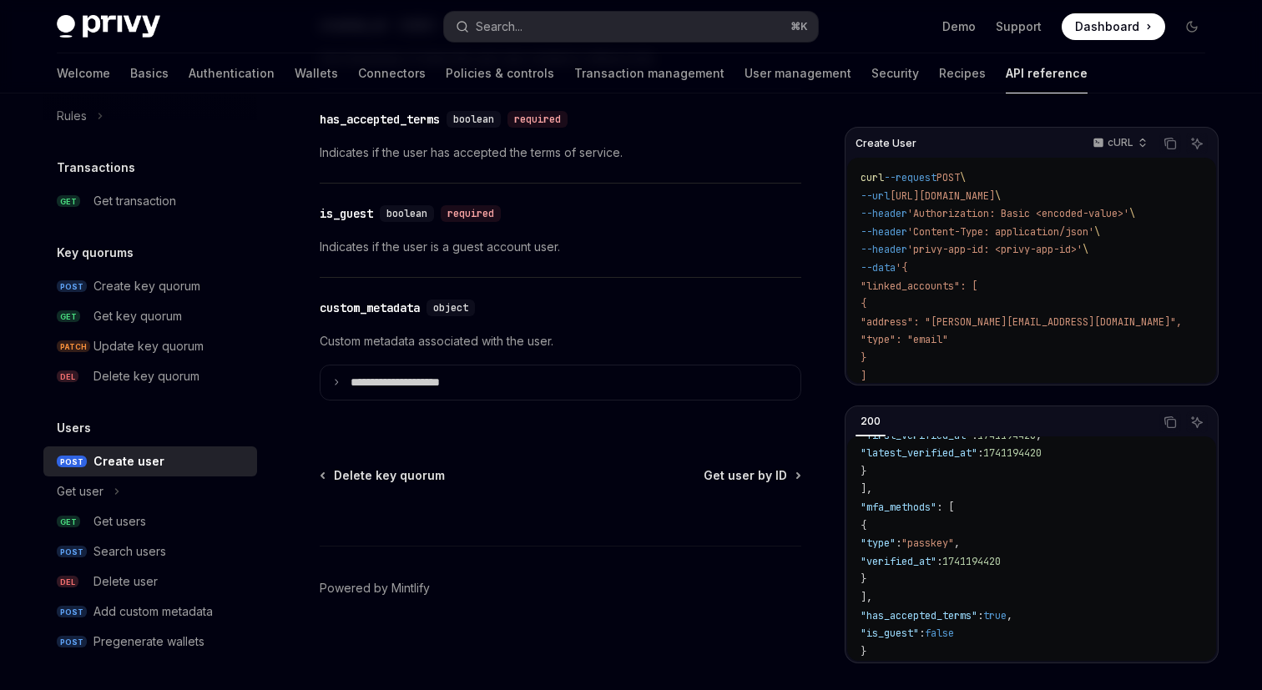
scroll to position [710, 0]
